Goal: Book appointment/travel/reservation

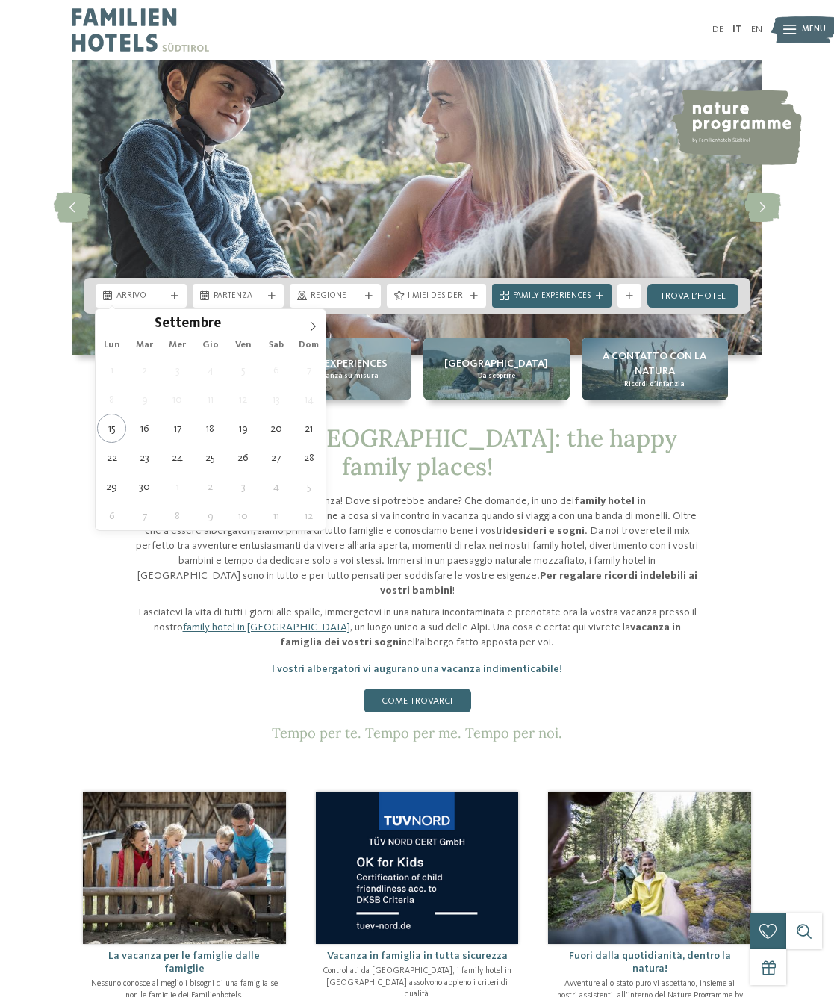
click at [311, 324] on icon at bounding box center [313, 326] width 10 height 10
type div "[DATE]"
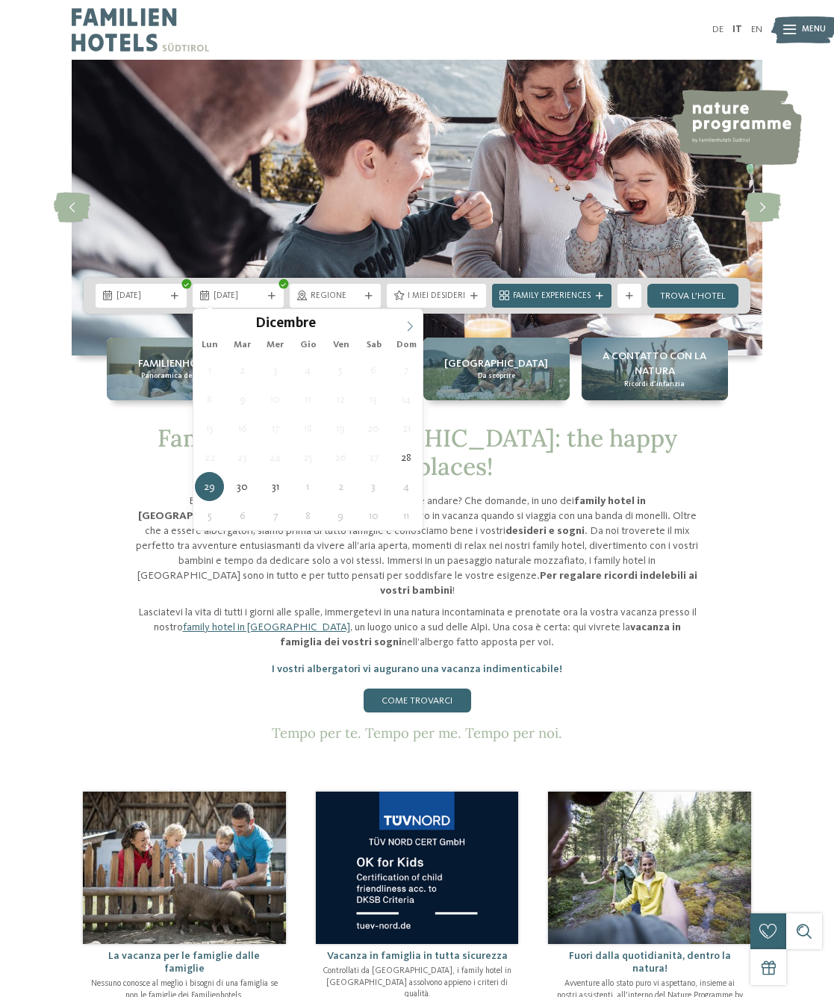
type input "****"
click at [404, 327] on span at bounding box center [409, 321] width 25 height 25
type div "04.01.2026"
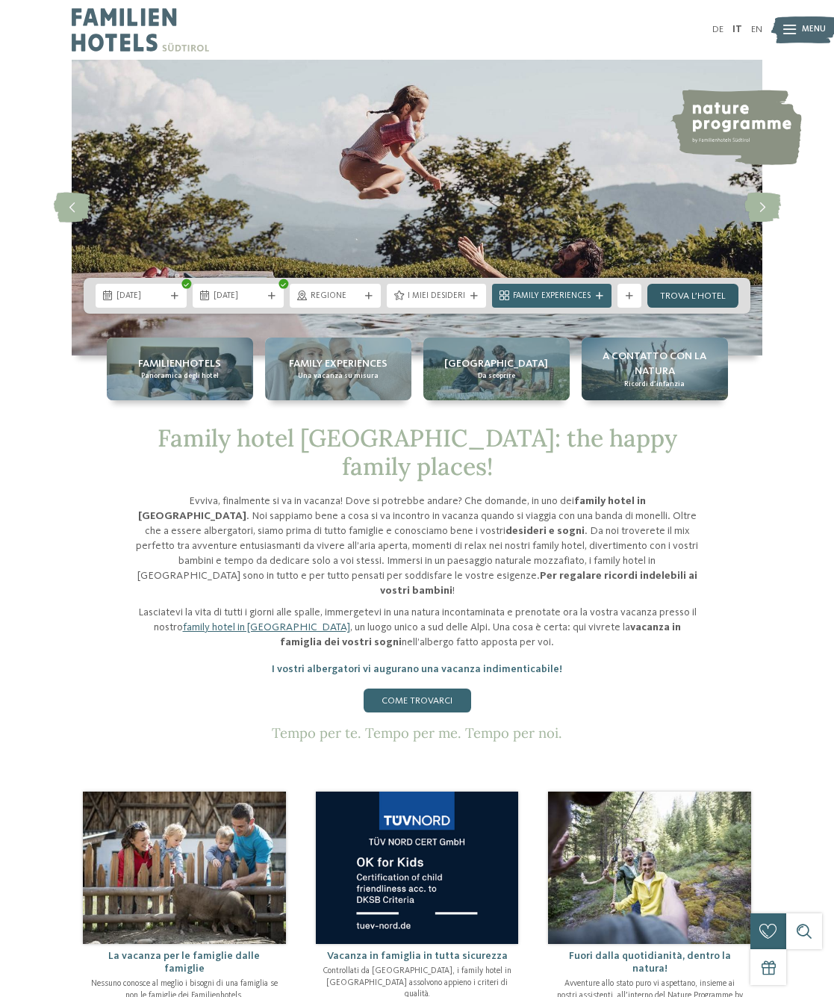
click at [692, 291] on link "trova l’hotel" at bounding box center [692, 296] width 91 height 24
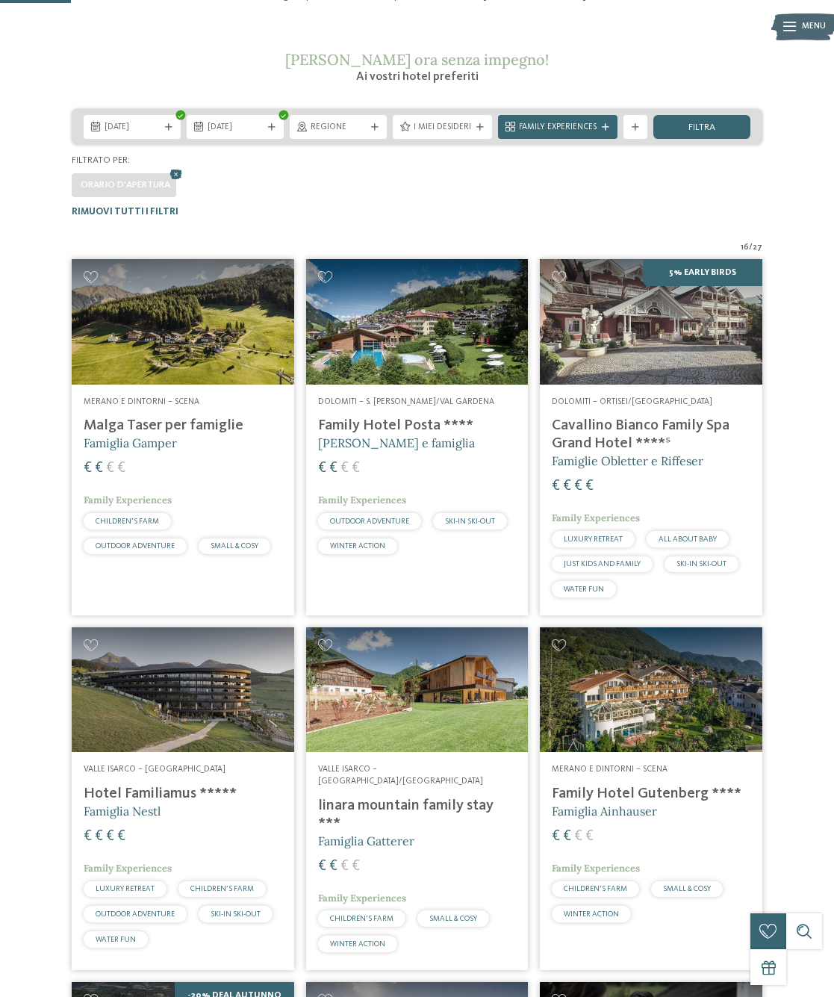
scroll to position [199, 0]
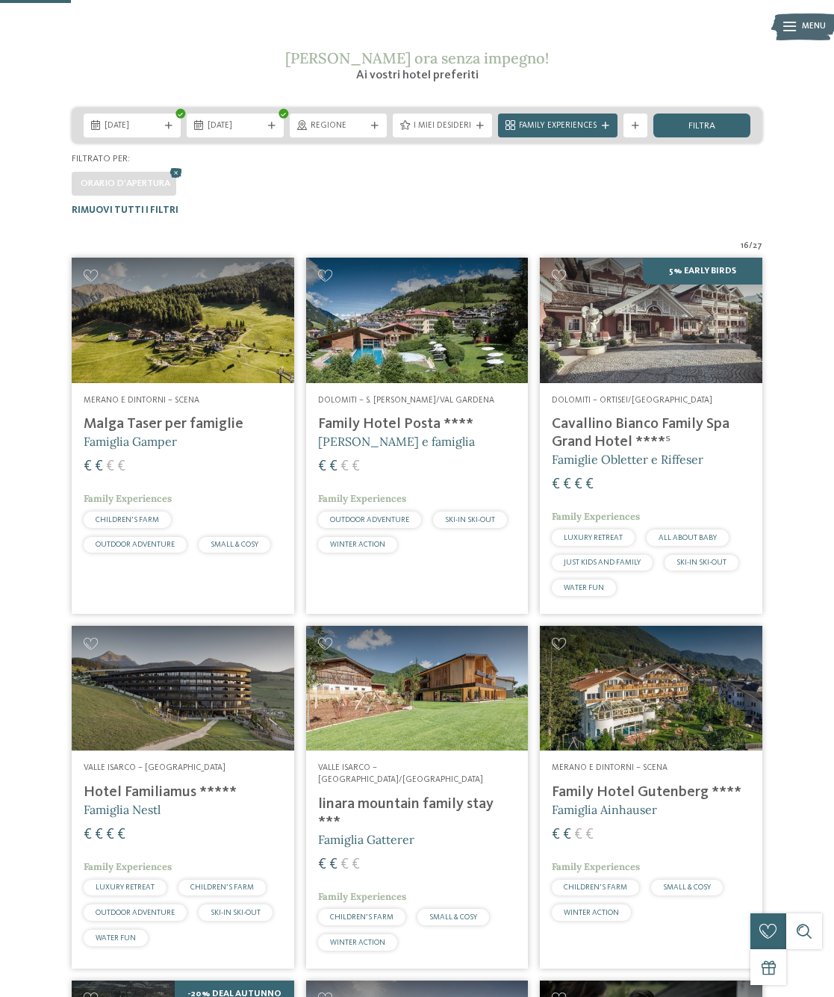
click at [668, 787] on h4 "Family Hotel Gutenberg ****" at bounding box center [651, 792] width 199 height 18
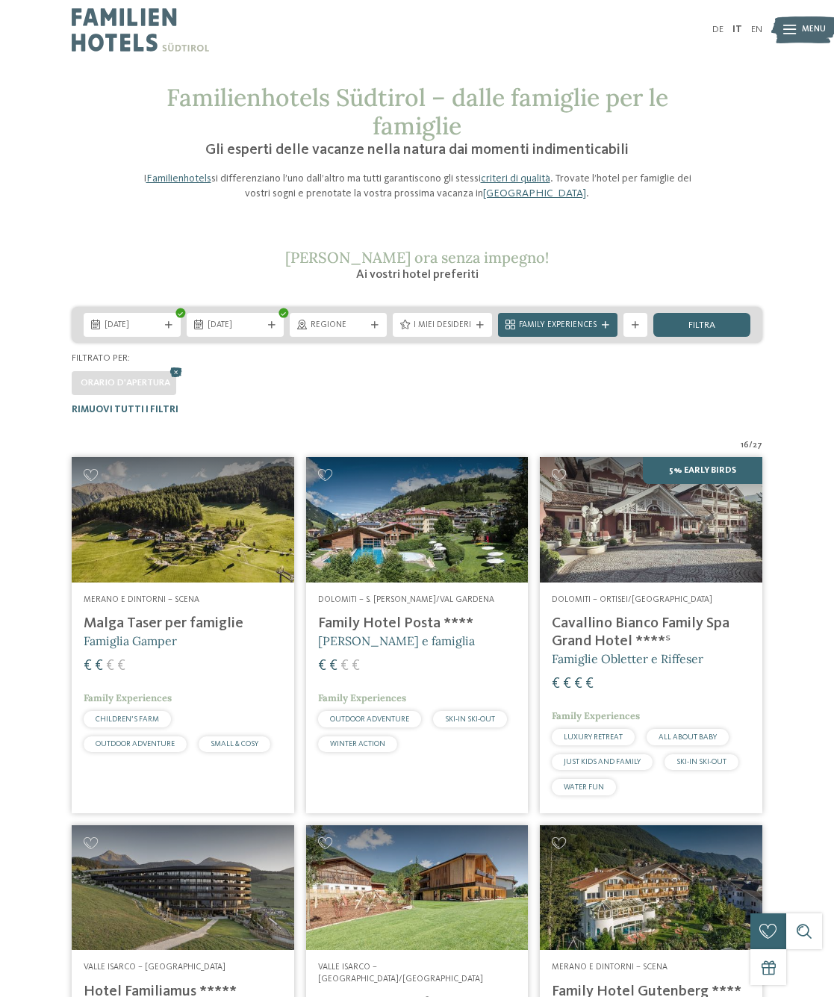
click at [211, 627] on h4 "Malga Taser per famiglie" at bounding box center [183, 624] width 199 height 18
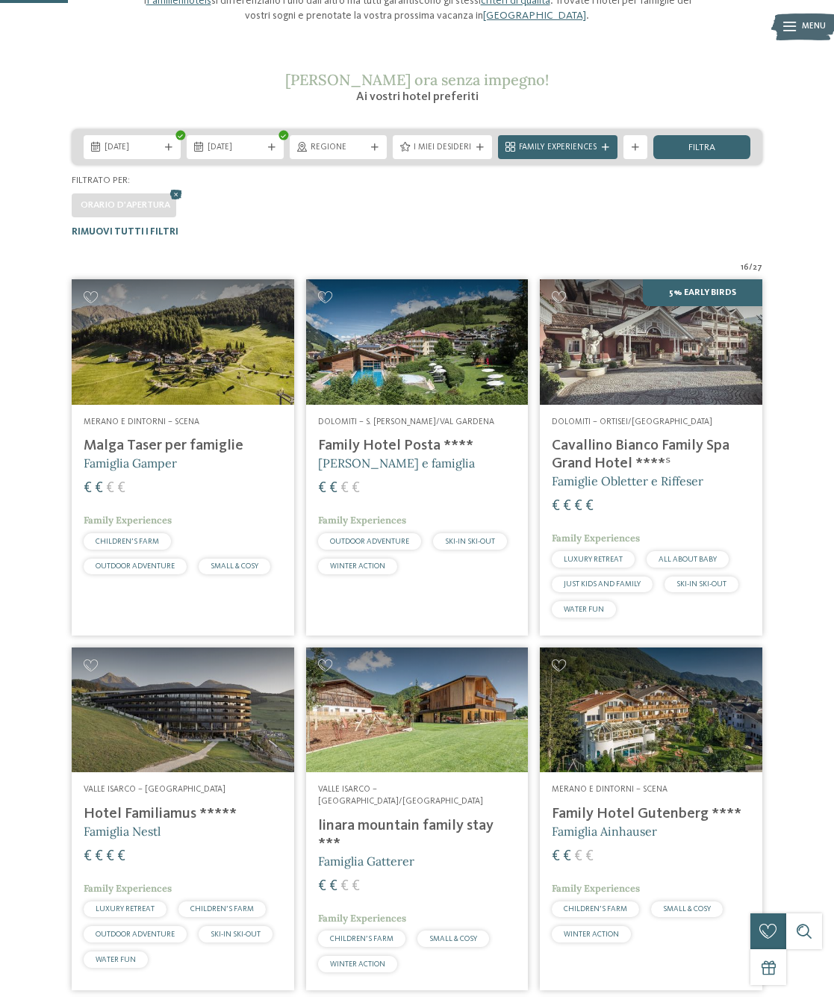
scroll to position [203, 0]
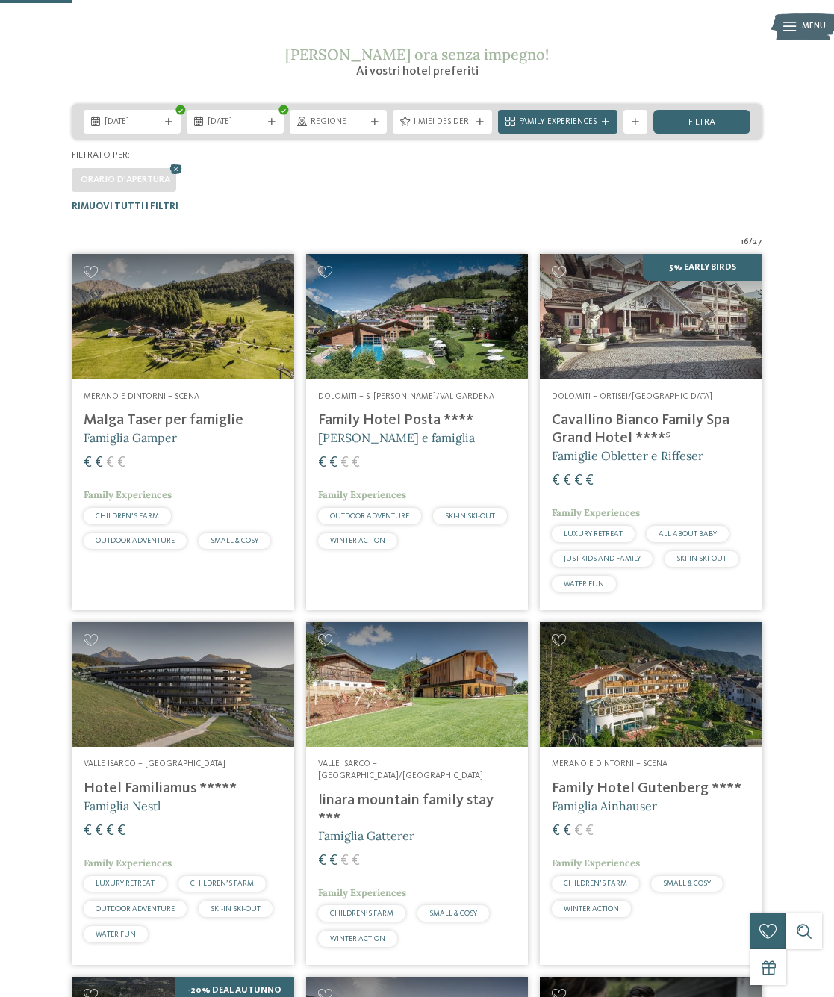
click at [420, 792] on h4 "linara mountain family stay ***" at bounding box center [417, 810] width 199 height 36
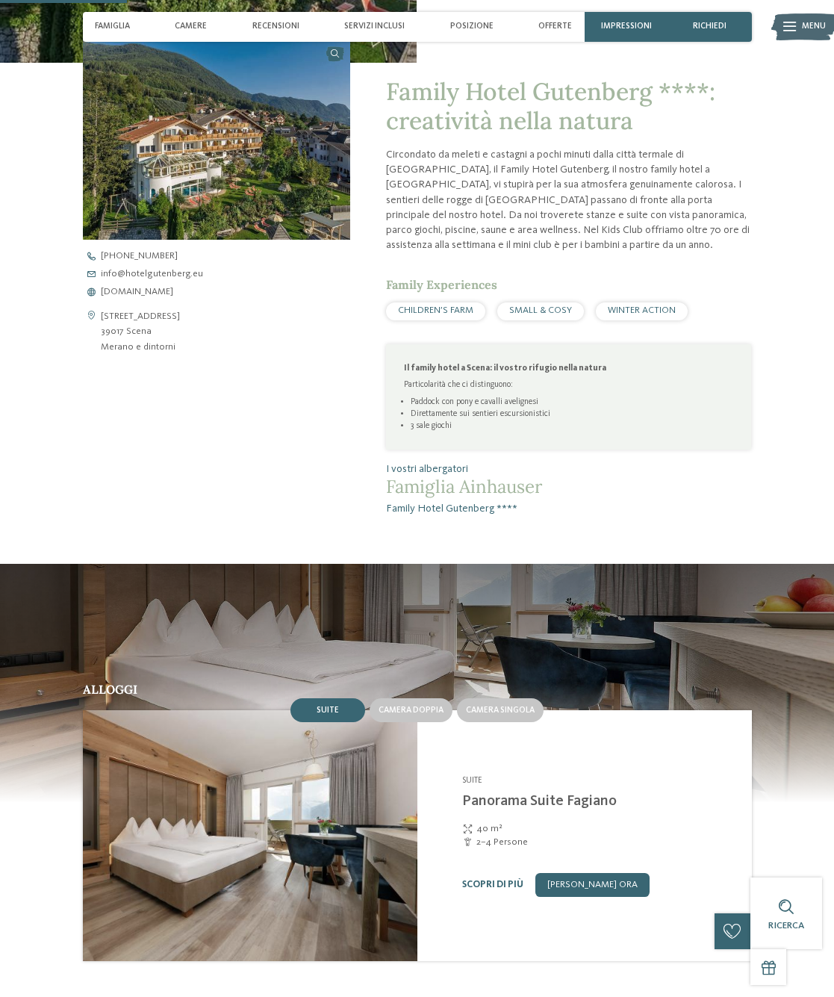
scroll to position [424, 0]
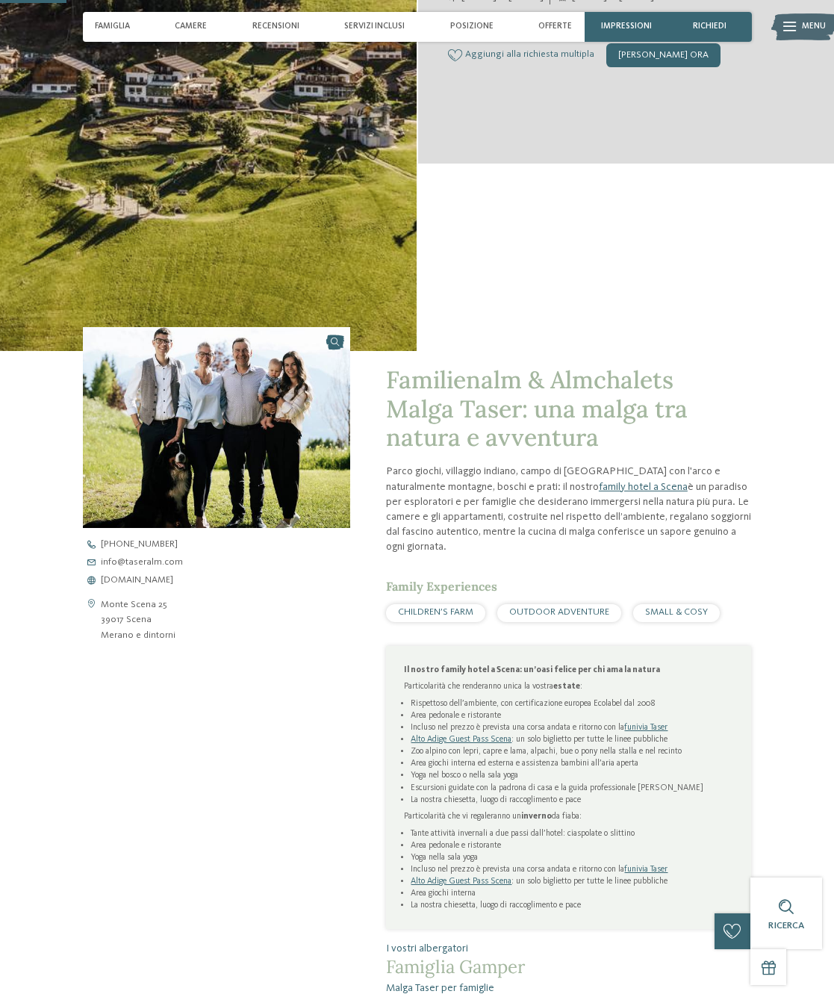
scroll to position [411, 0]
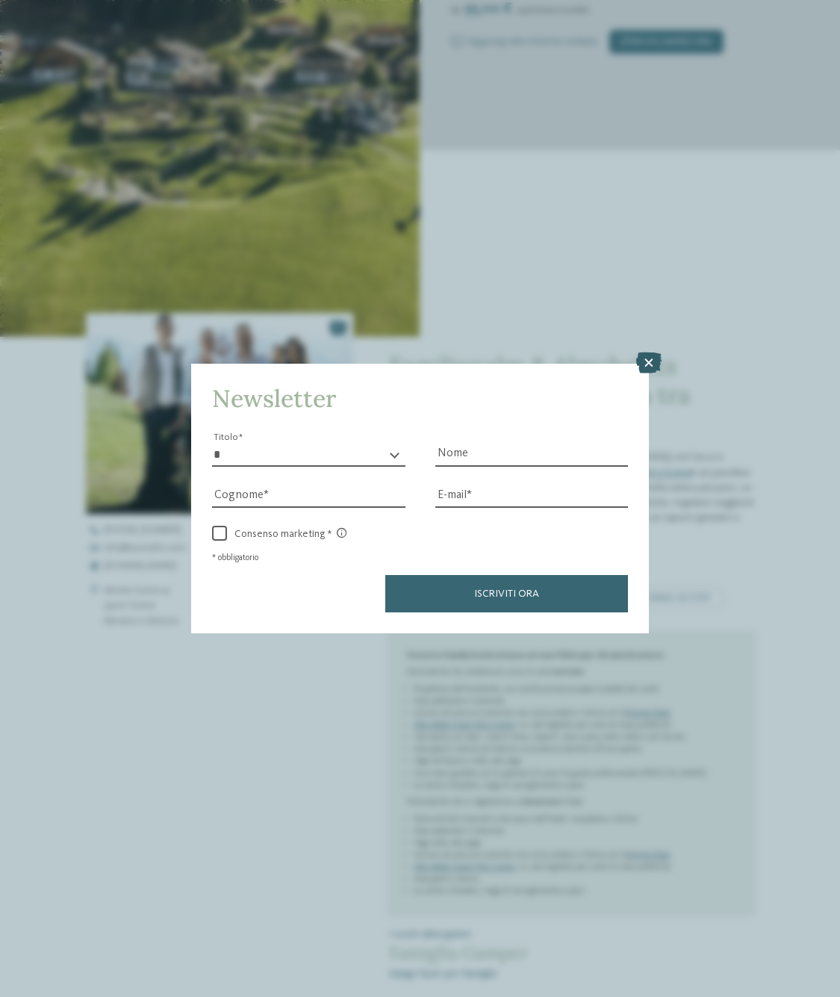
click at [656, 352] on icon at bounding box center [648, 362] width 25 height 21
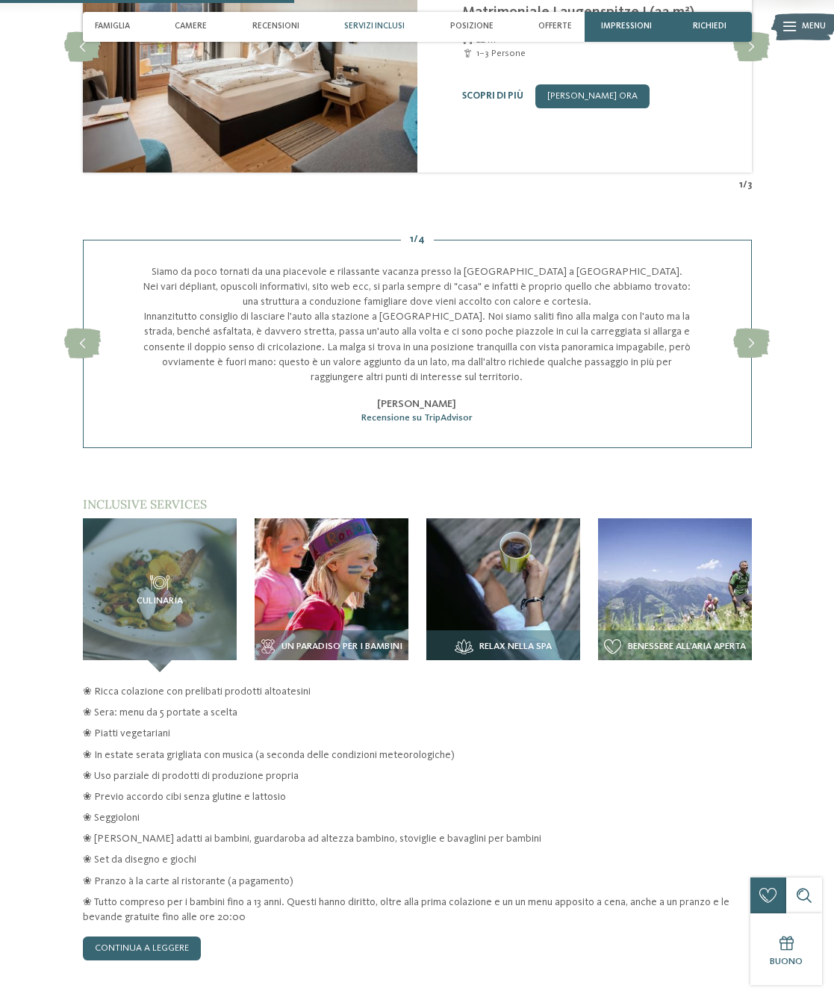
scroll to position [1665, 0]
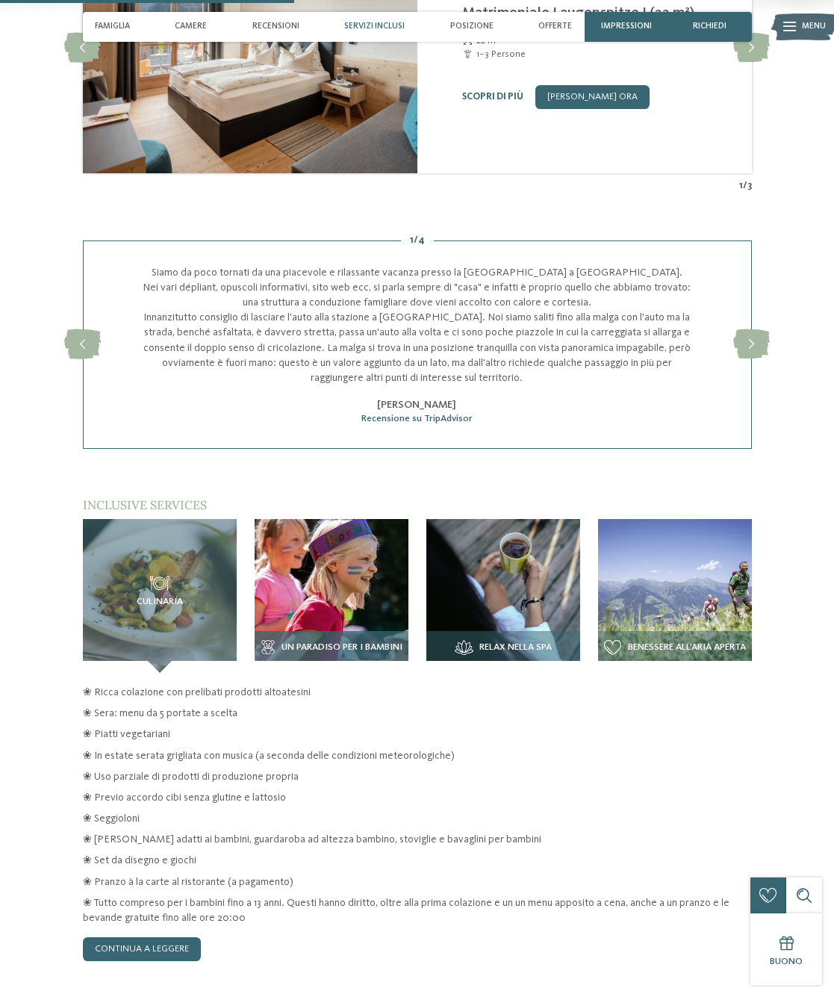
click at [327, 642] on span "Un paradiso per i bambini" at bounding box center [342, 647] width 121 height 10
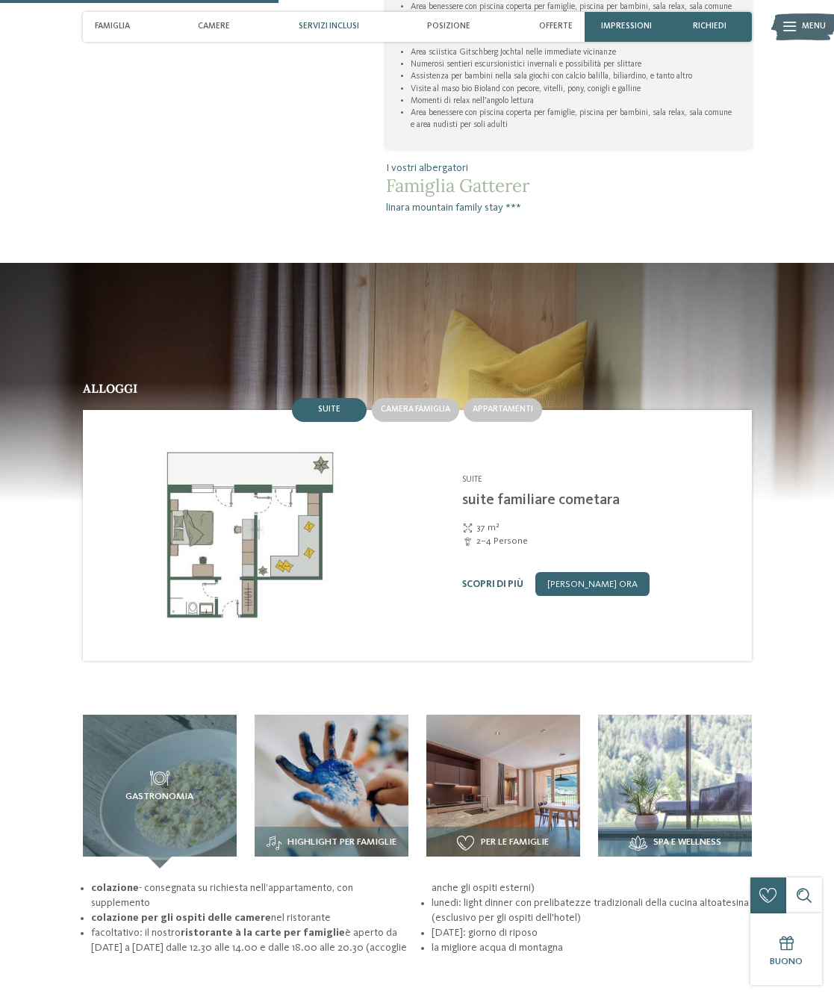
scroll to position [1283, 0]
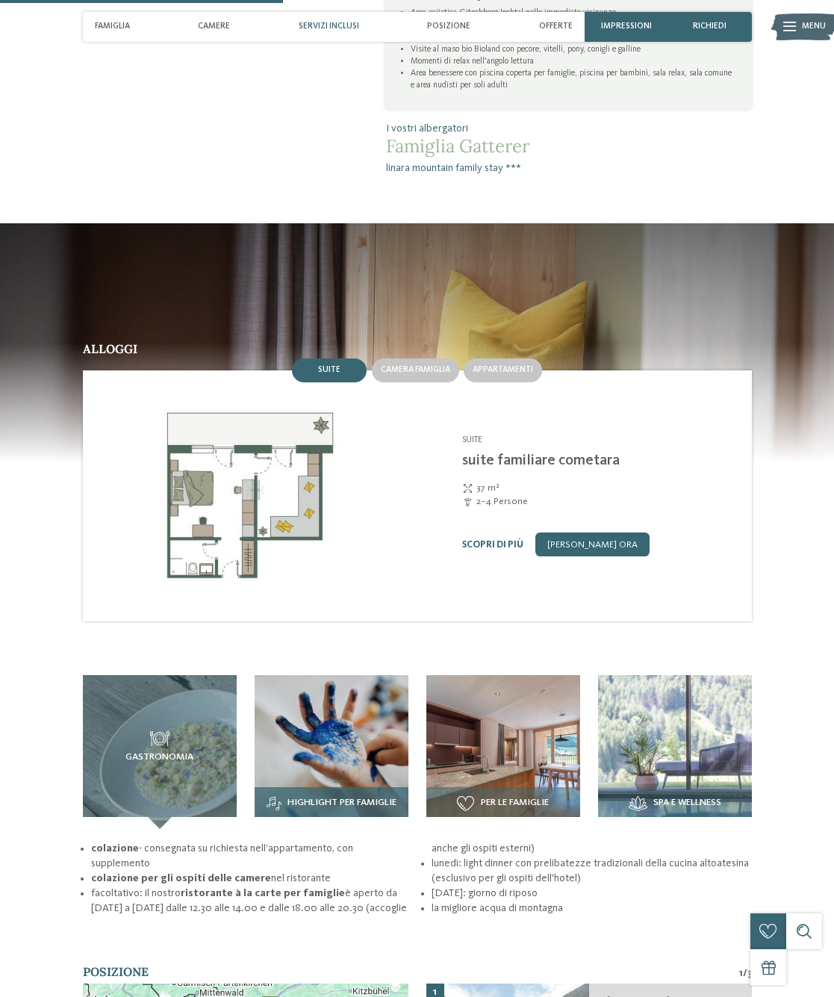
click at [356, 798] on span "Highlight per famiglie" at bounding box center [342, 803] width 109 height 10
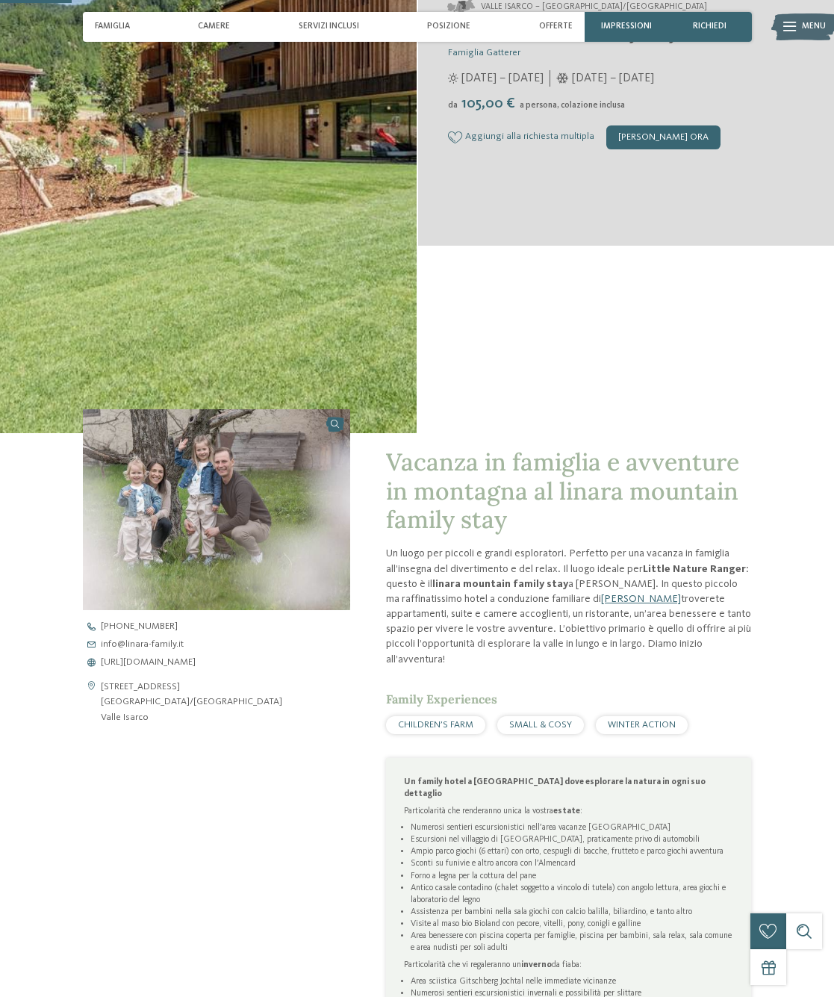
scroll to position [331, 0]
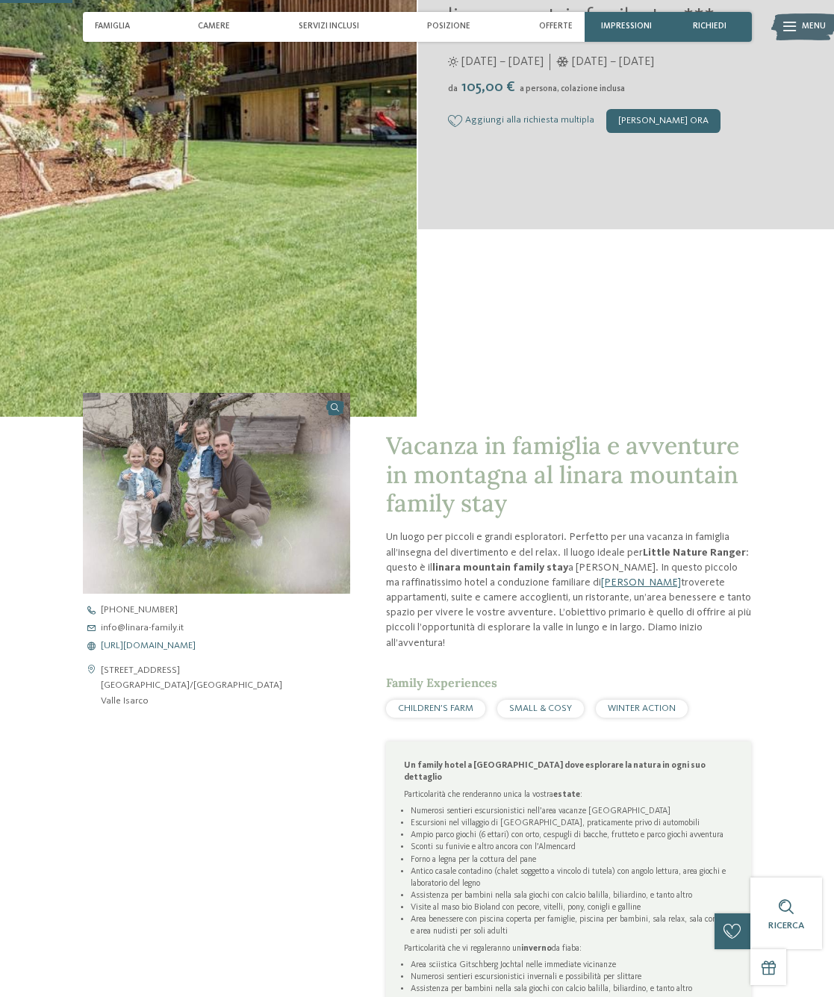
click at [161, 644] on span "https://www.linara-family.it/it" at bounding box center [148, 646] width 95 height 10
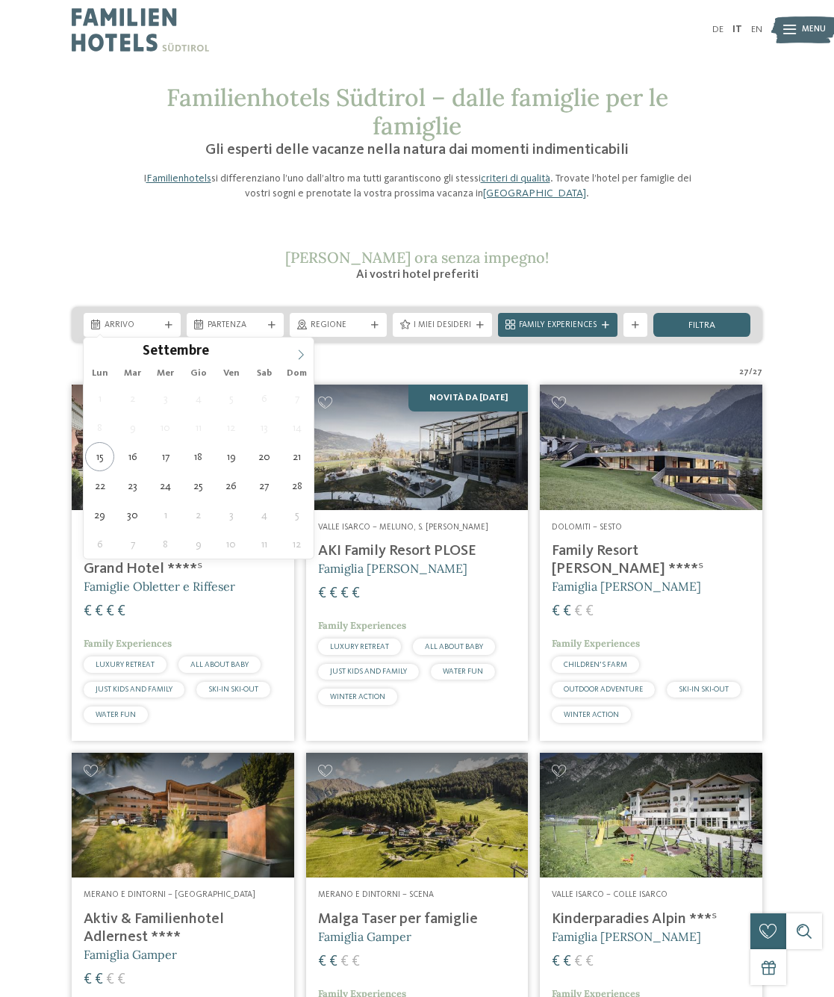
click at [299, 353] on icon at bounding box center [301, 354] width 10 height 10
type div "[DATE]"
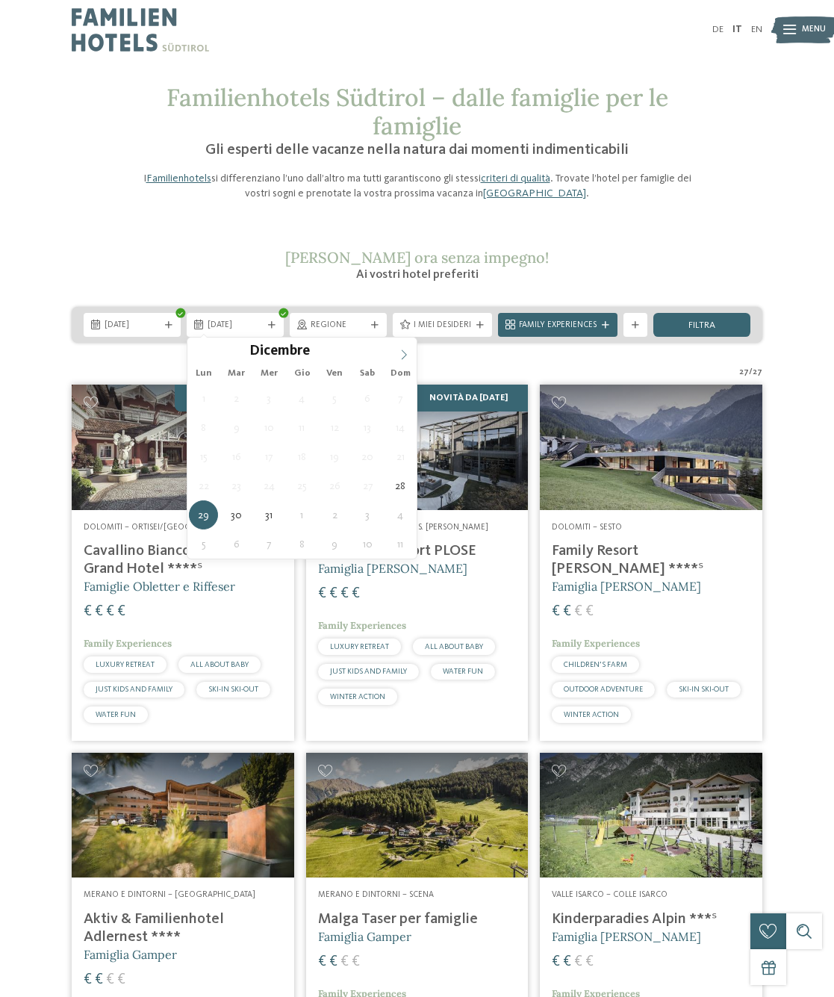
type input "****"
click at [408, 351] on icon at bounding box center [404, 354] width 10 height 10
type div "[DATE]"
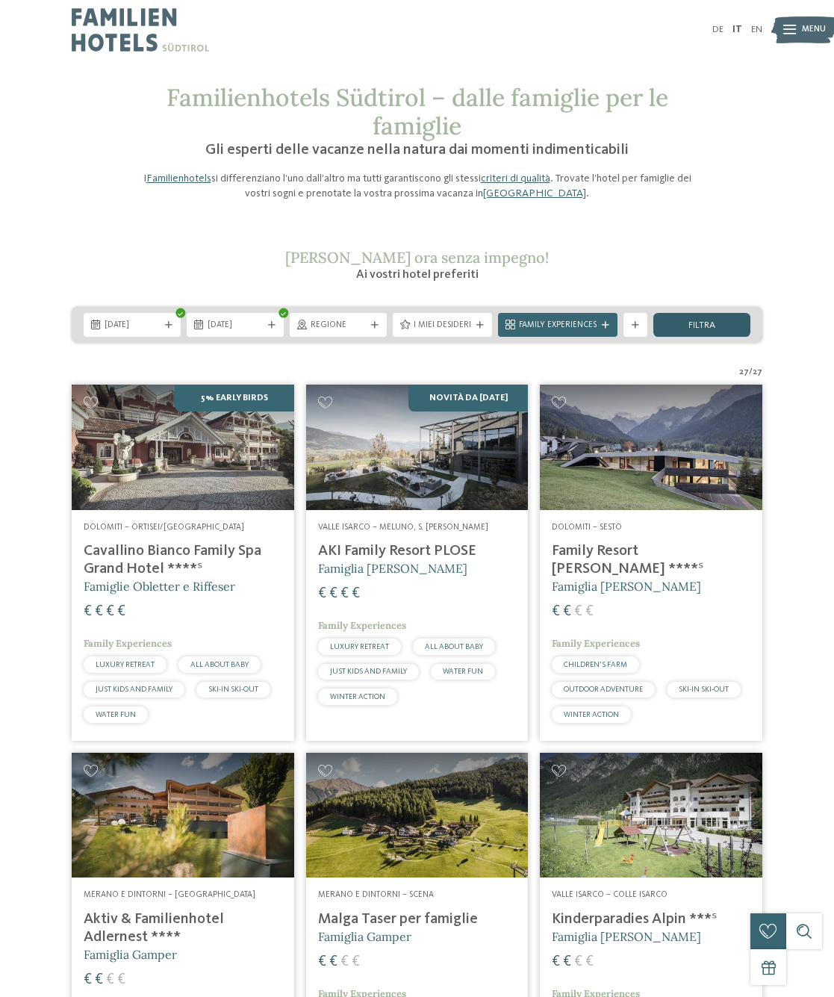
click at [714, 328] on span "filtra" at bounding box center [702, 326] width 27 height 10
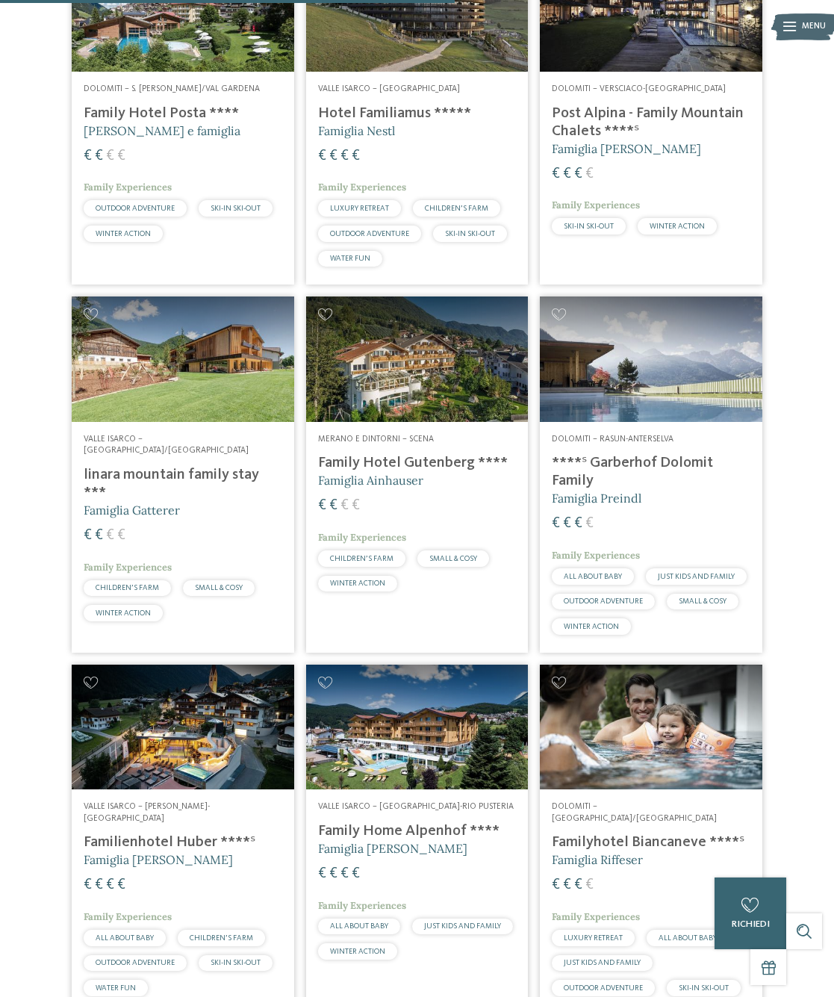
scroll to position [1265, 0]
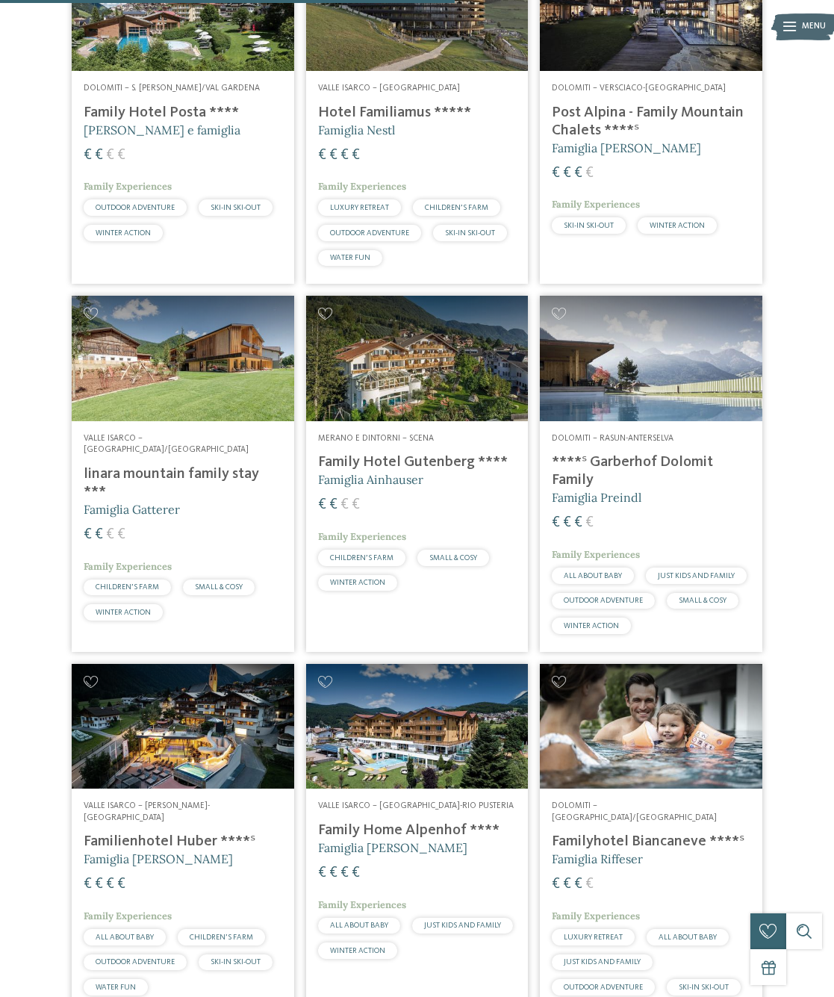
click at [408, 453] on h4 "Family Hotel Gutenberg ****" at bounding box center [417, 462] width 199 height 18
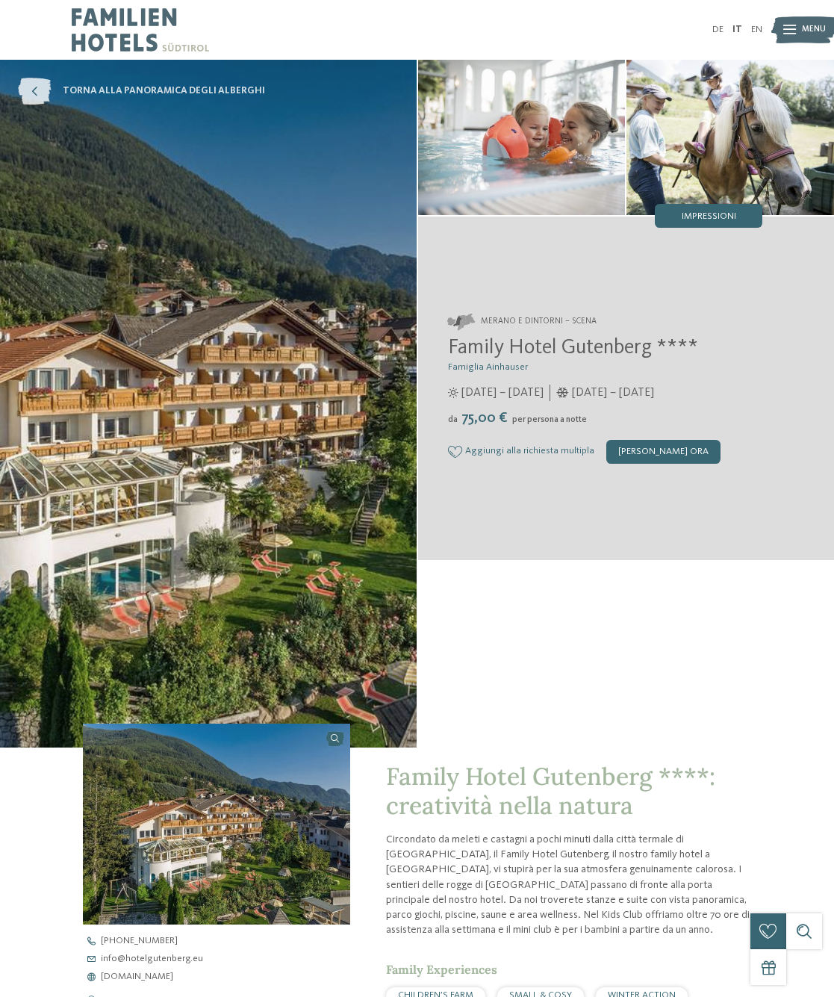
click at [45, 81] on icon at bounding box center [34, 91] width 33 height 27
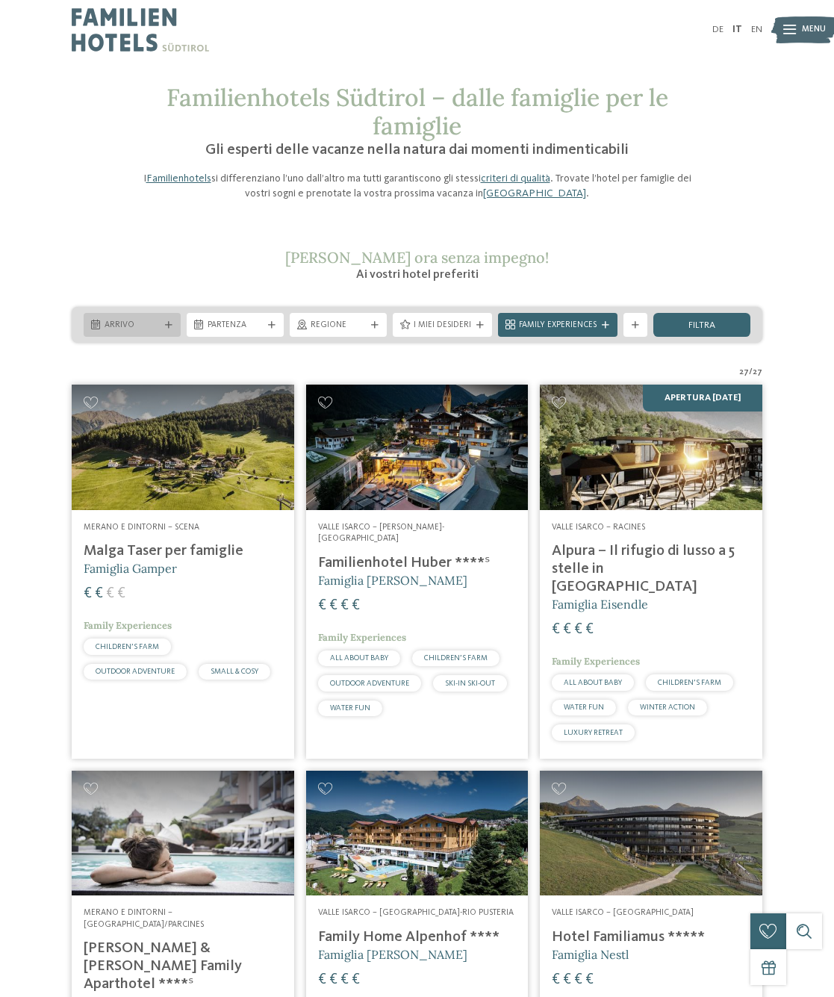
click at [171, 319] on div "Arrivo" at bounding box center [132, 325] width 97 height 24
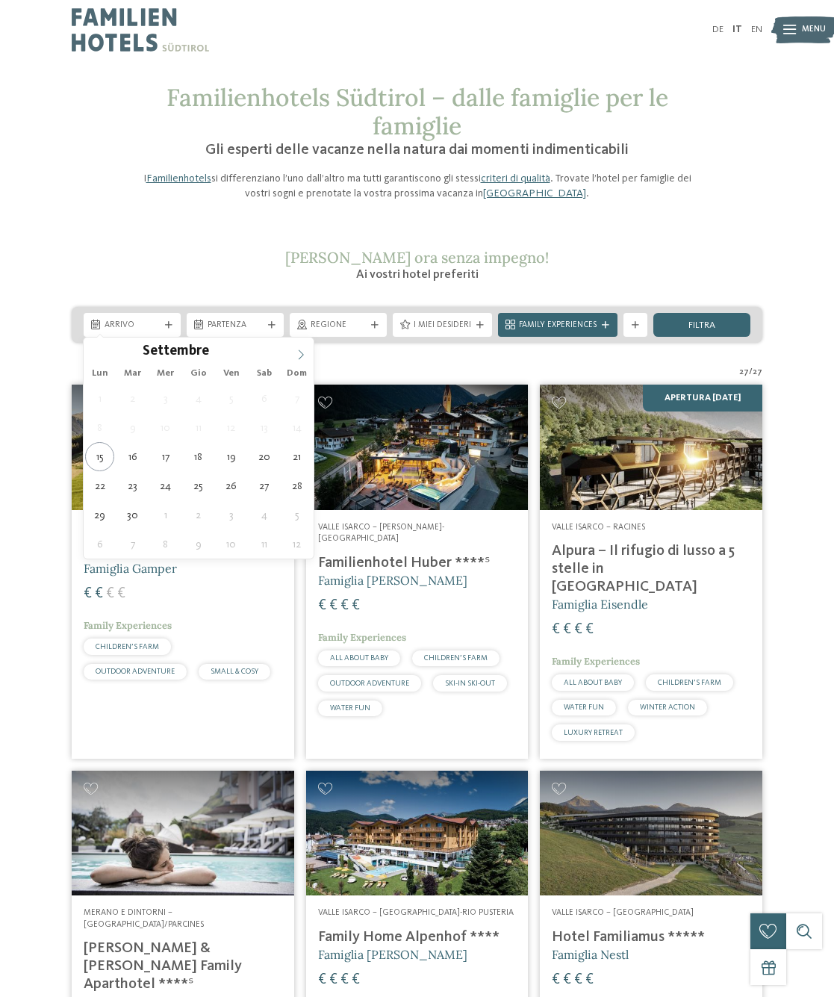
click at [300, 346] on span at bounding box center [300, 350] width 25 height 25
type div "[DATE]"
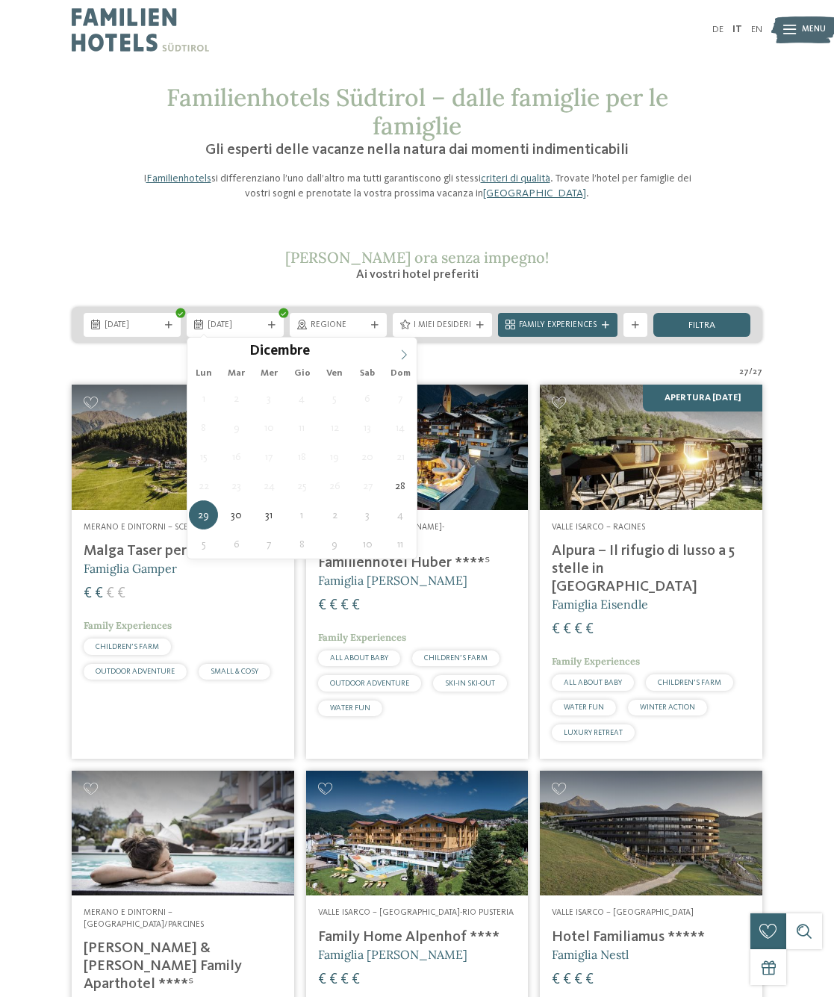
type input "****"
click at [406, 358] on icon at bounding box center [404, 354] width 10 height 10
type div "[DATE]"
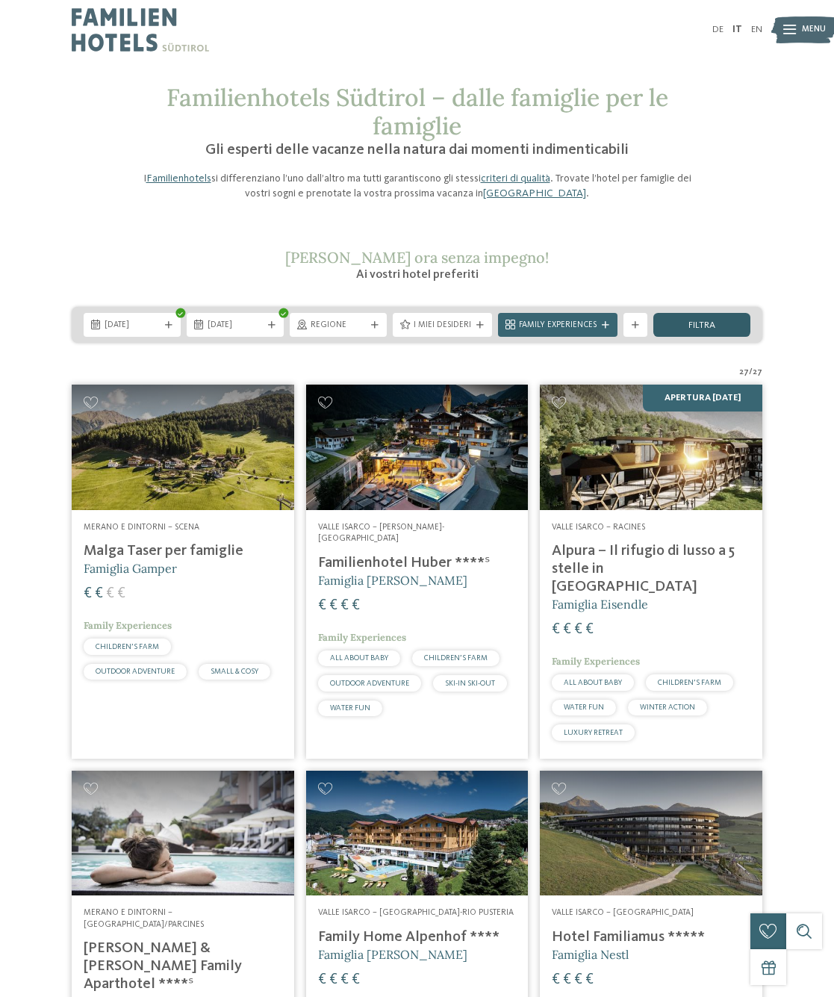
click at [715, 325] on span "filtra" at bounding box center [702, 326] width 27 height 10
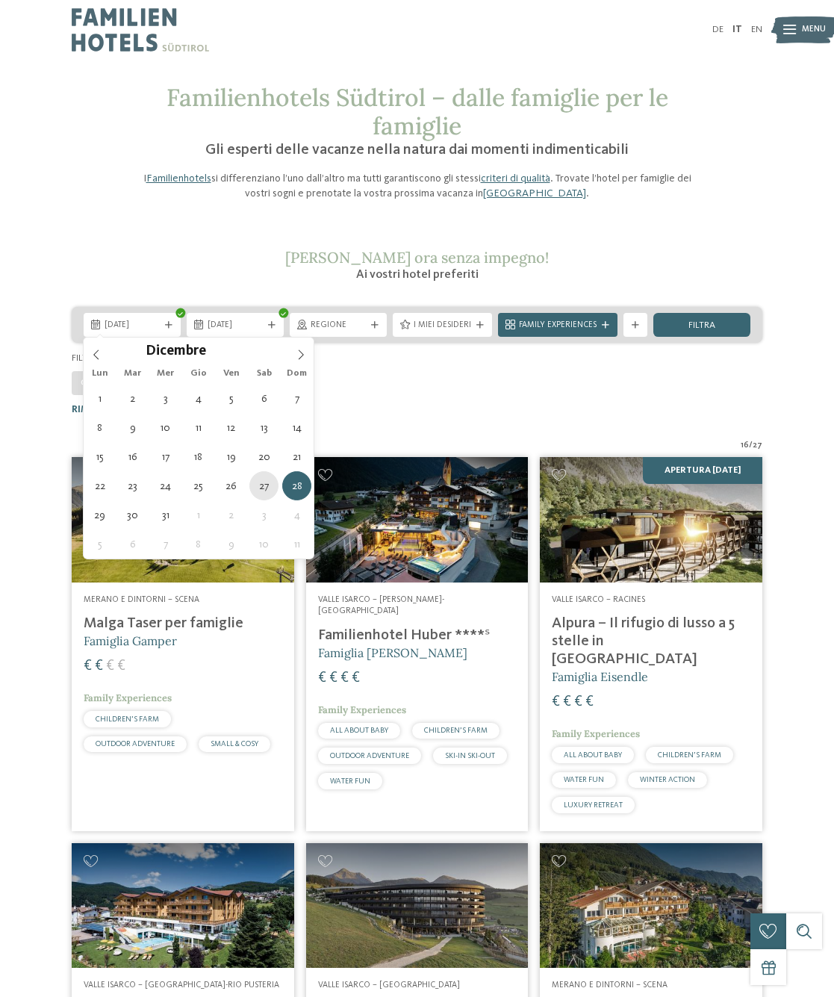
type div "[DATE]"
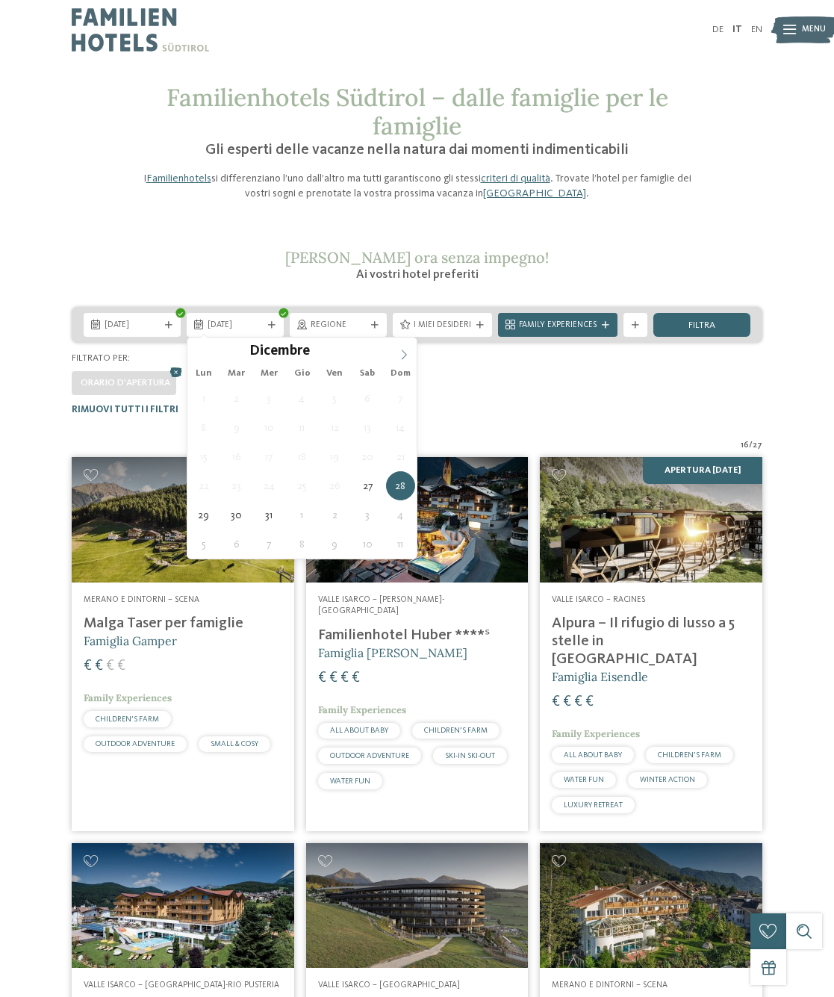
type input "****"
click at [405, 351] on icon at bounding box center [404, 354] width 10 height 10
type div "[DATE]"
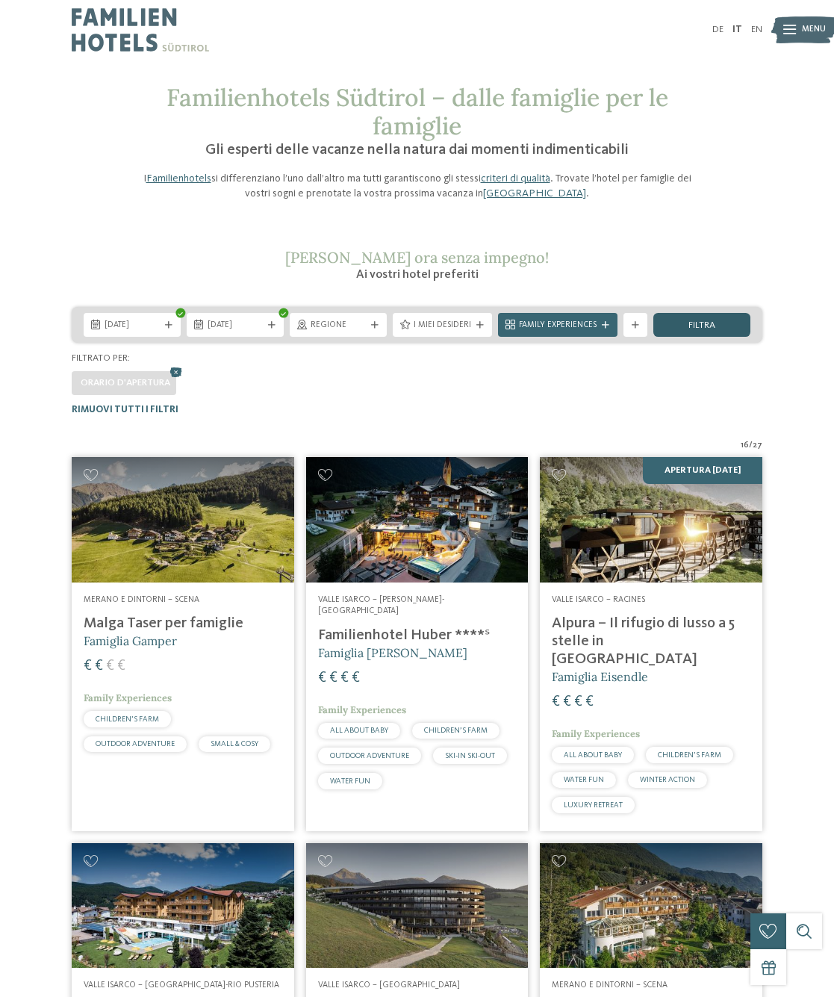
click at [694, 332] on div "filtra" at bounding box center [701, 325] width 97 height 24
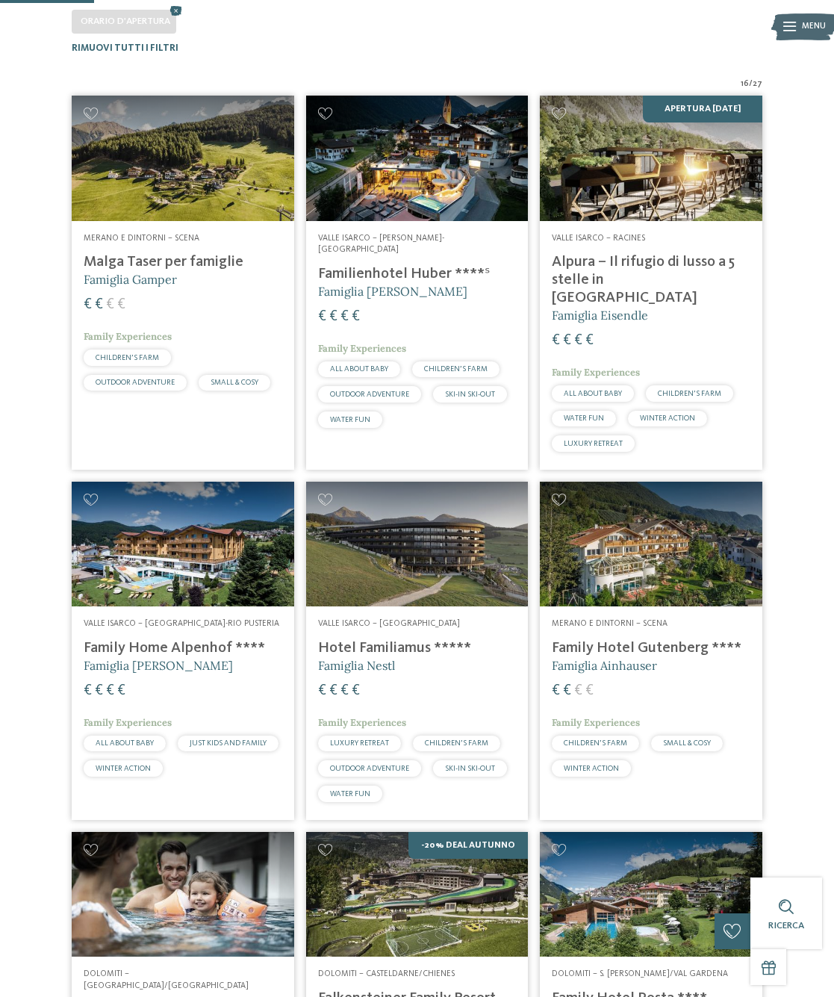
scroll to position [260, 0]
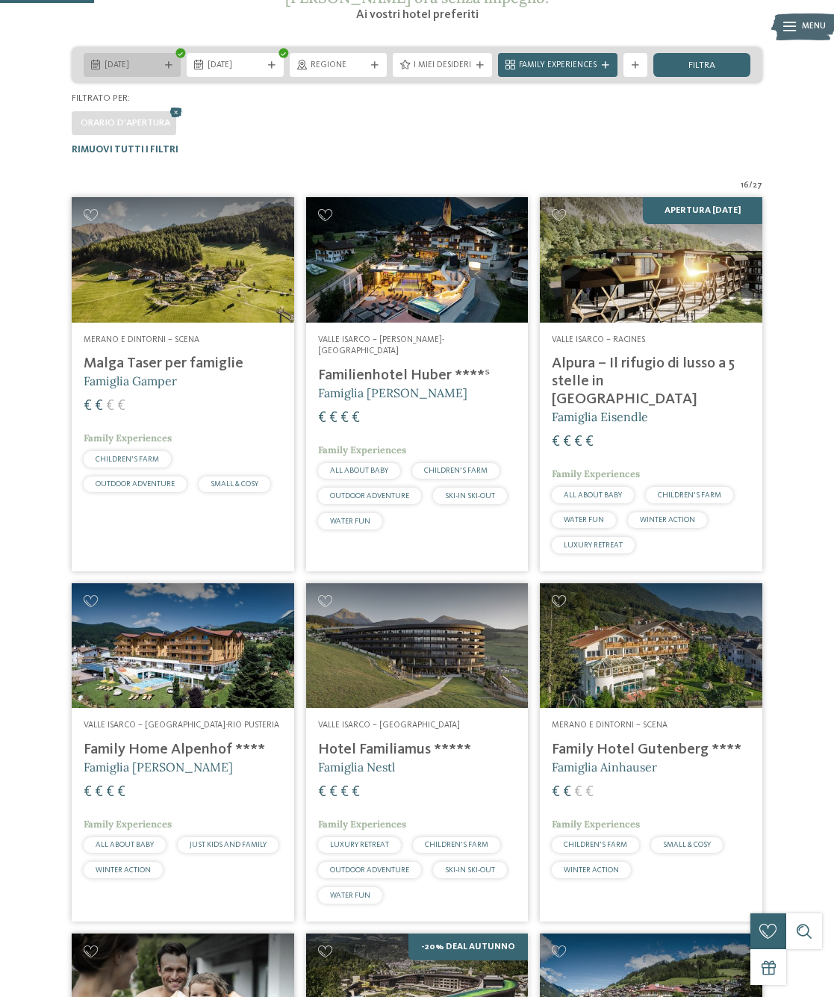
click at [147, 63] on span "[DATE]" at bounding box center [132, 66] width 55 height 12
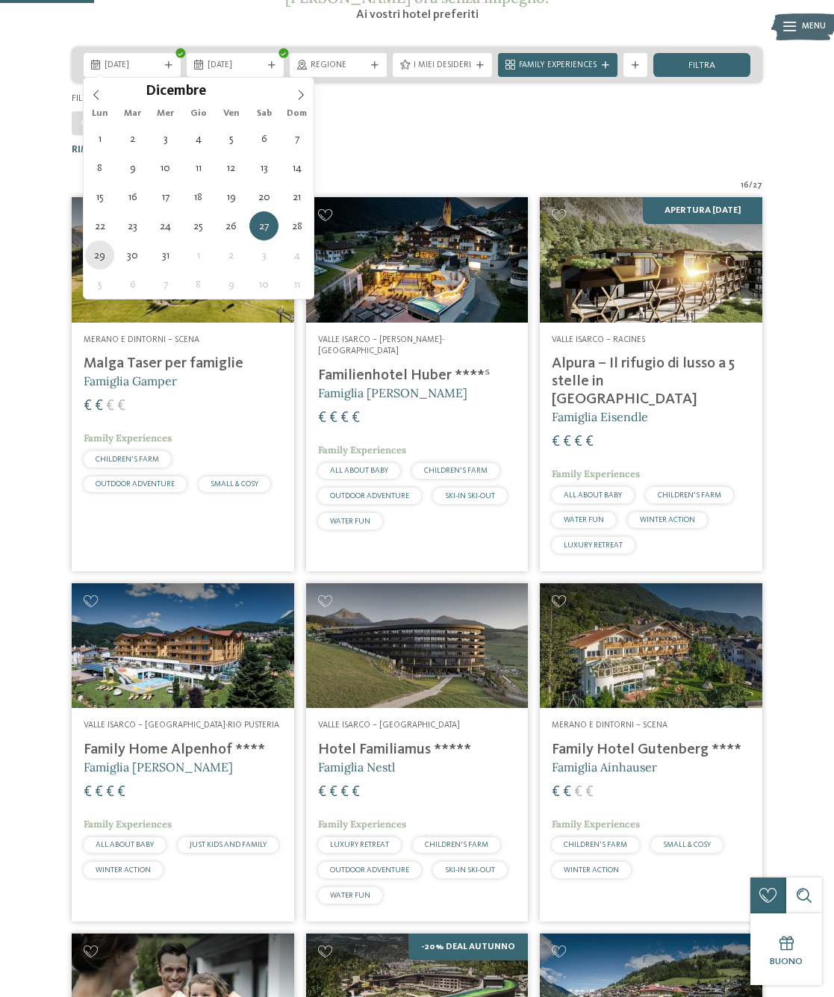
type div "[DATE]"
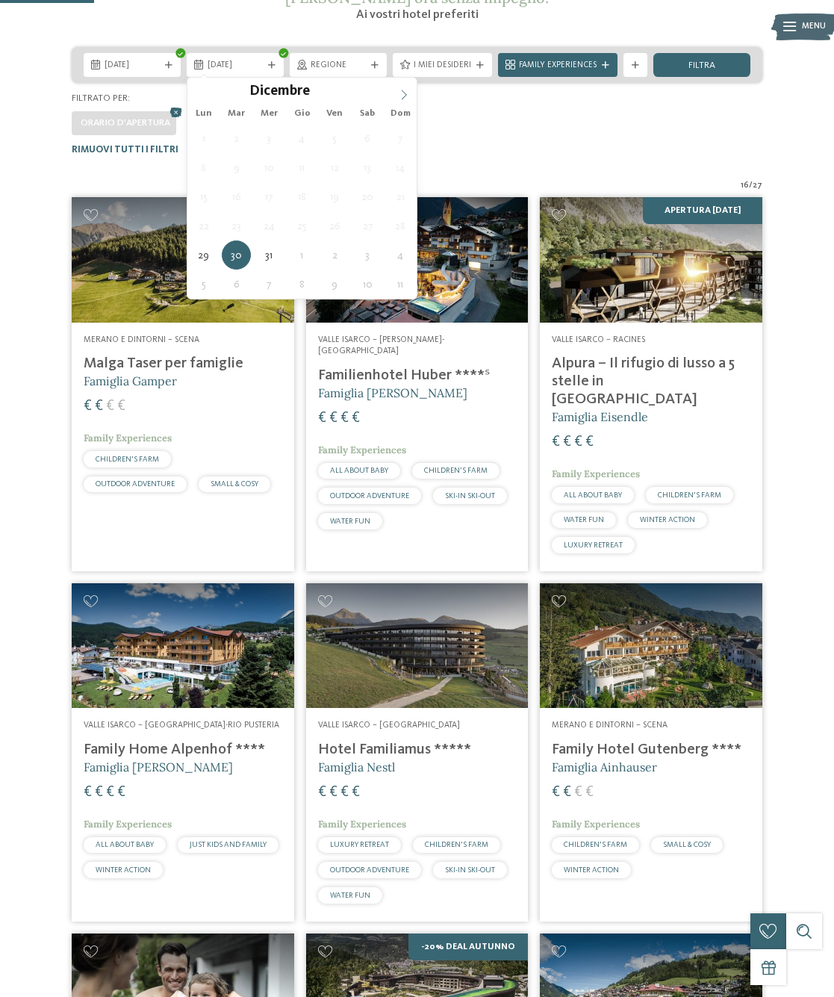
type input "****"
click at [403, 86] on span at bounding box center [403, 90] width 25 height 25
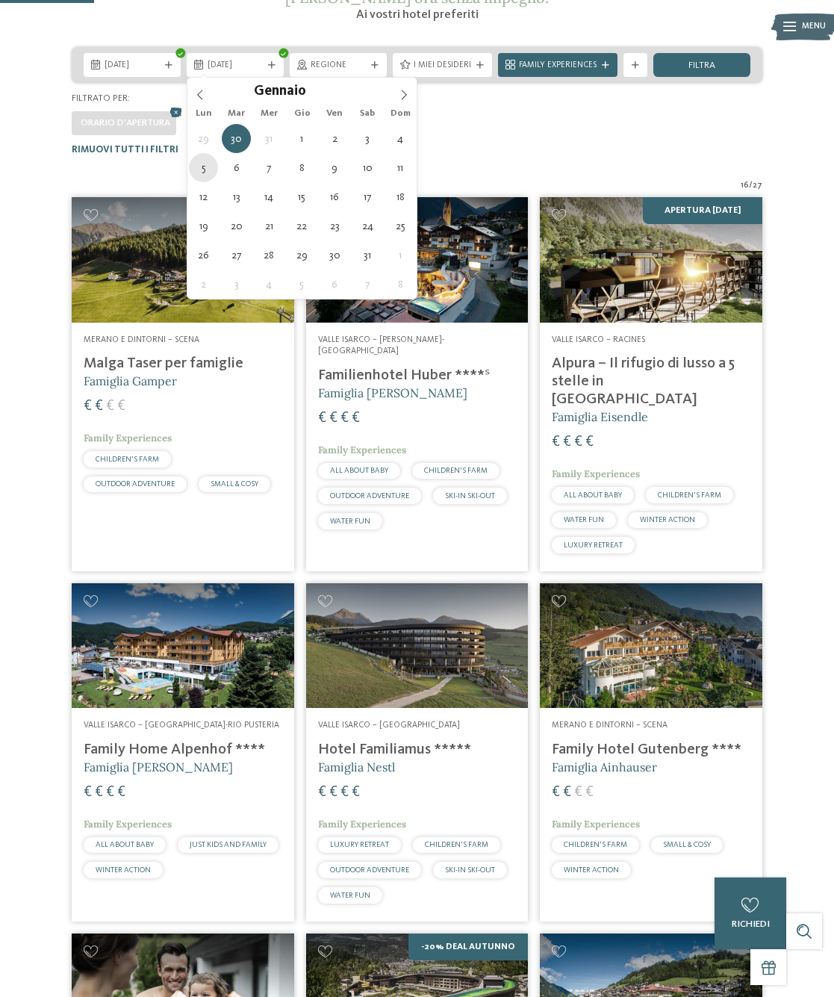
type div "[DATE]"
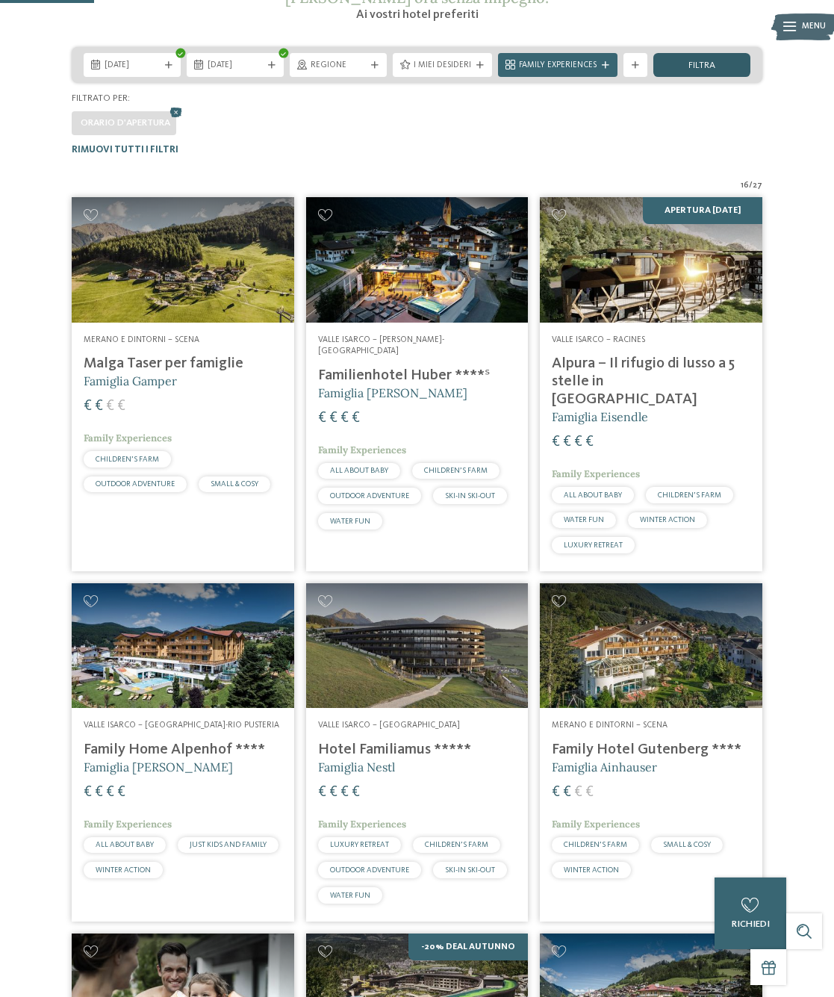
click at [691, 69] on span "filtra" at bounding box center [702, 66] width 27 height 10
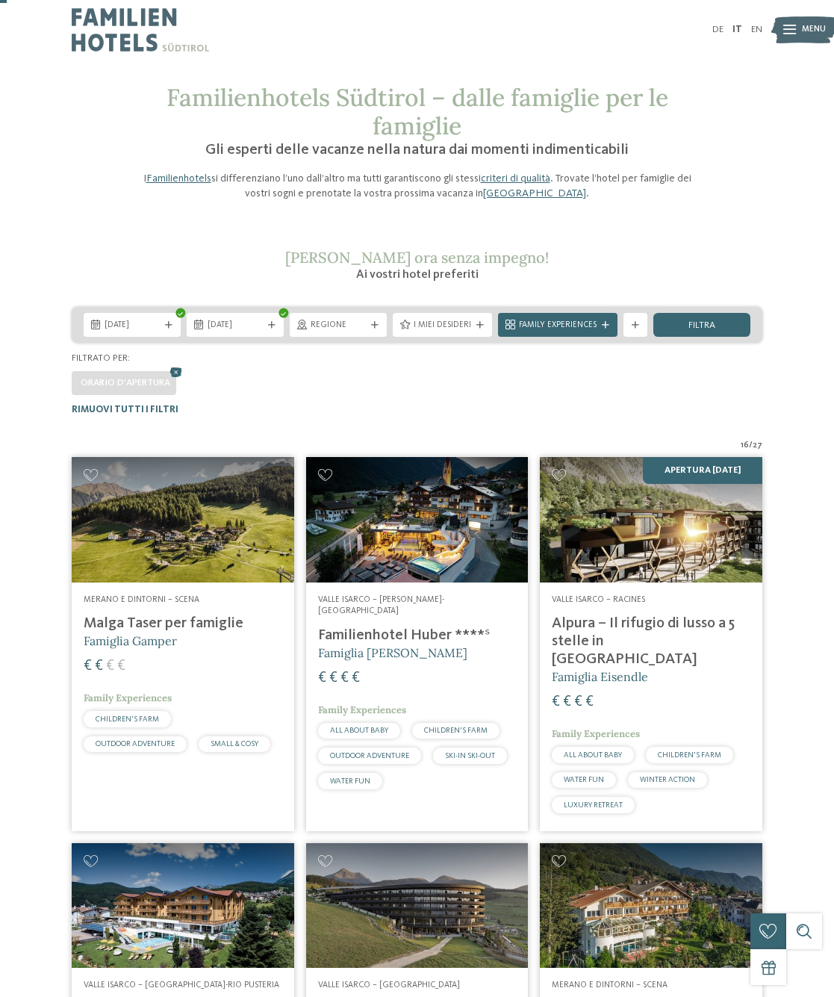
scroll to position [0, 0]
click at [157, 325] on span "[DATE]" at bounding box center [132, 326] width 55 height 12
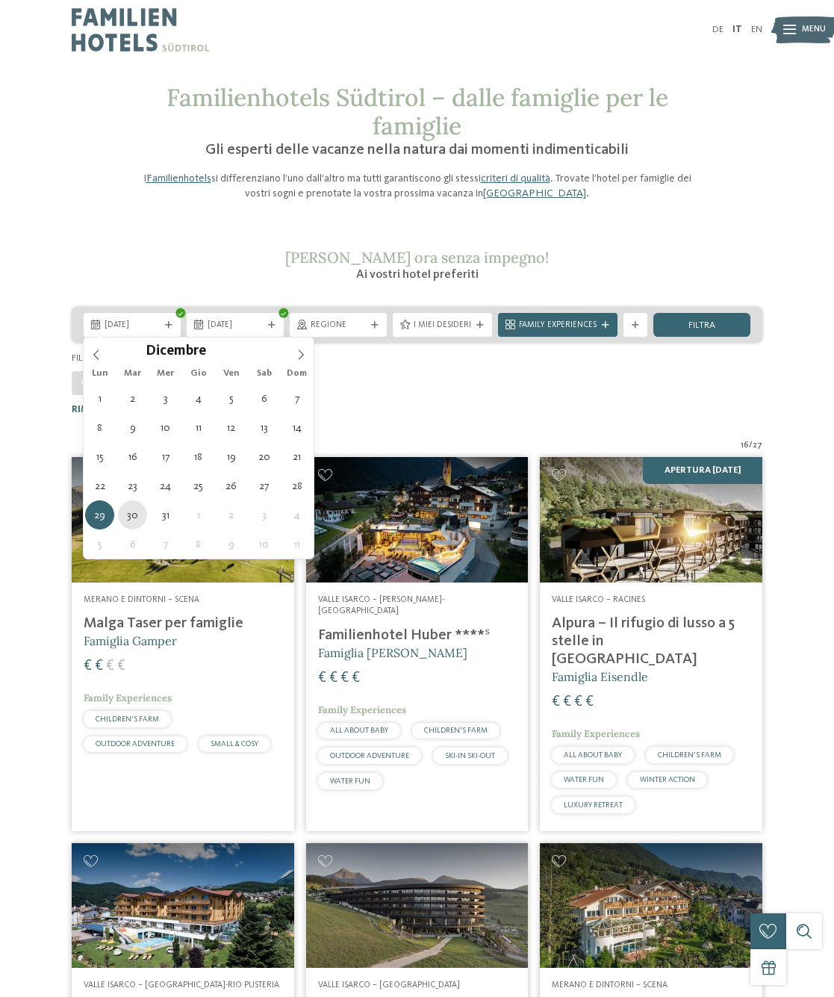
type div "[DATE]"
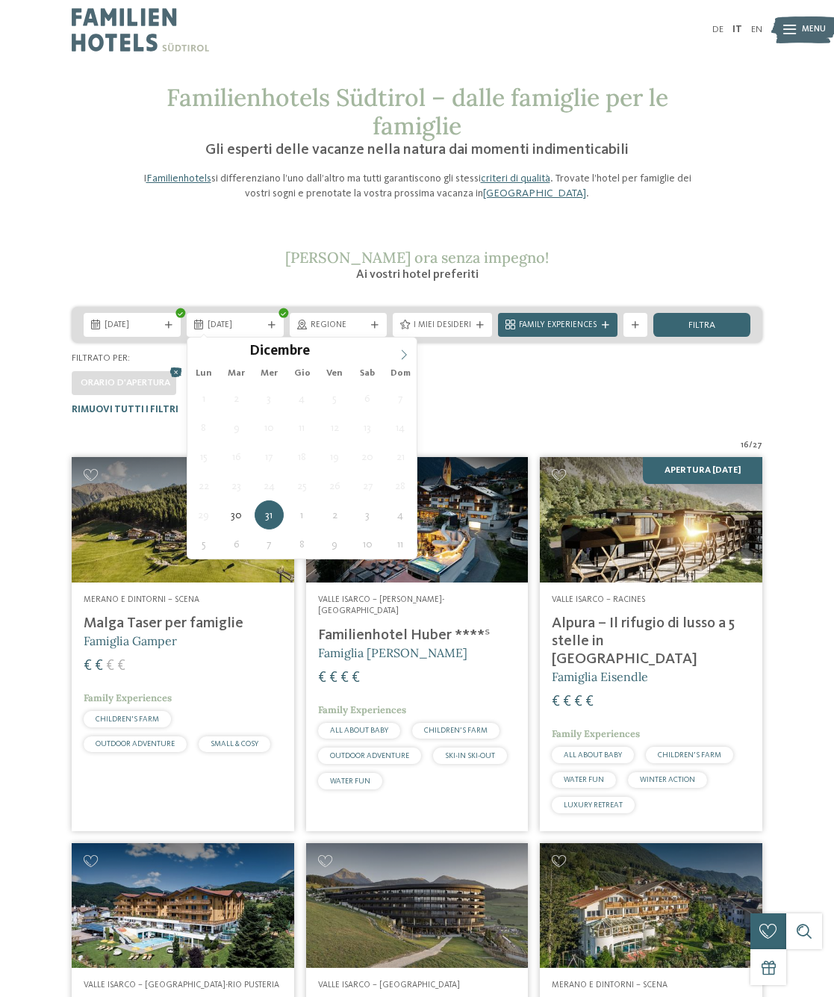
type input "****"
click at [407, 352] on icon at bounding box center [404, 354] width 10 height 10
type div "[DATE]"
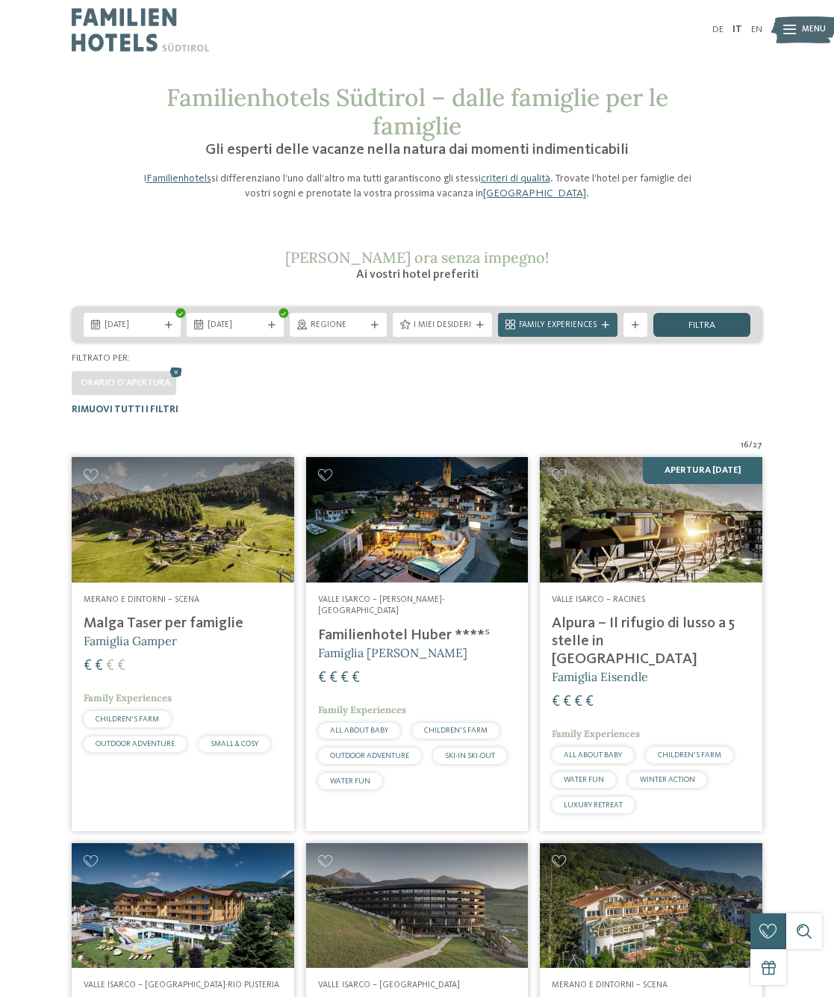
click at [689, 324] on span "filtra" at bounding box center [702, 326] width 27 height 10
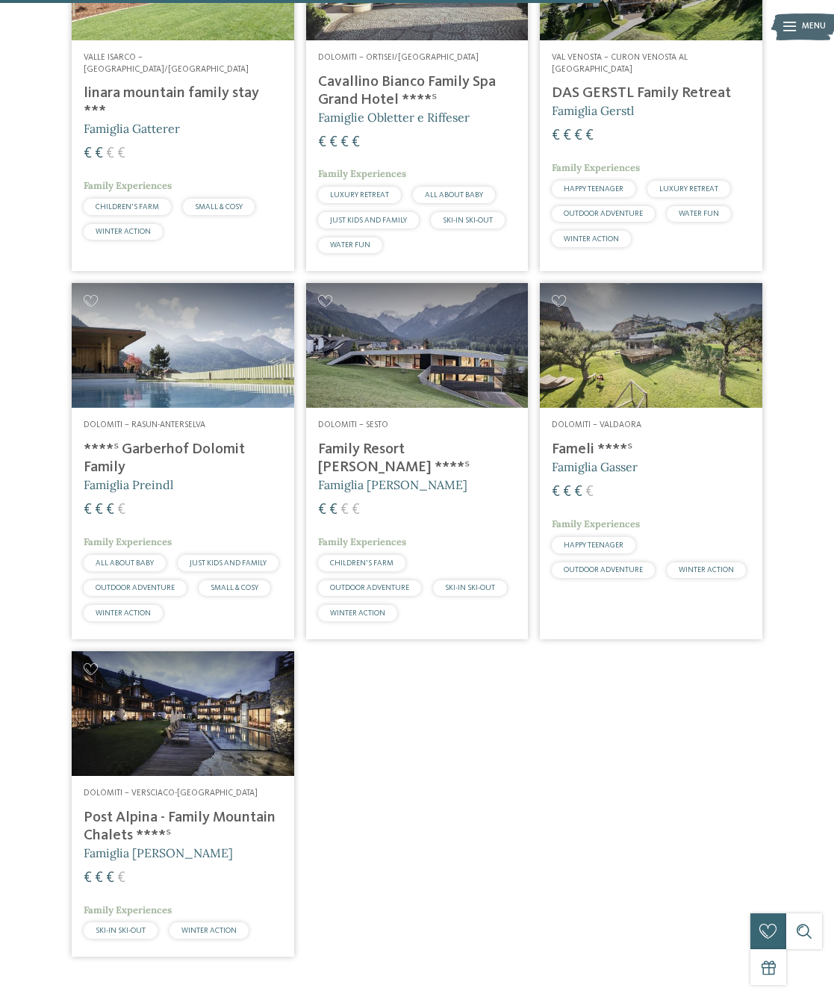
scroll to position [1668, 0]
